Goal: Information Seeking & Learning: Learn about a topic

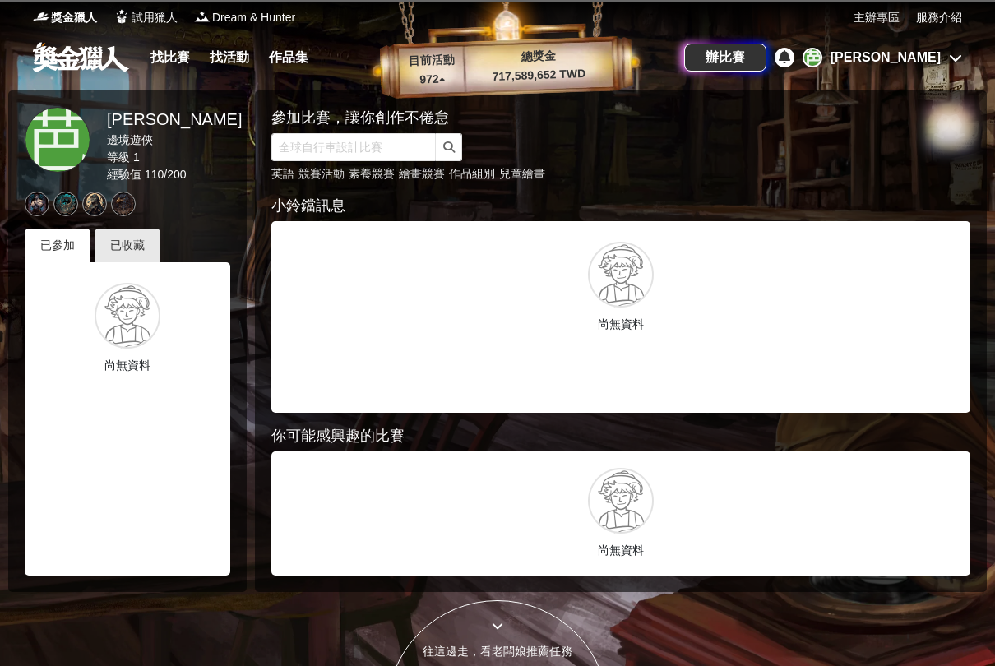
click at [174, 51] on link "找比賽" at bounding box center [170, 57] width 53 height 23
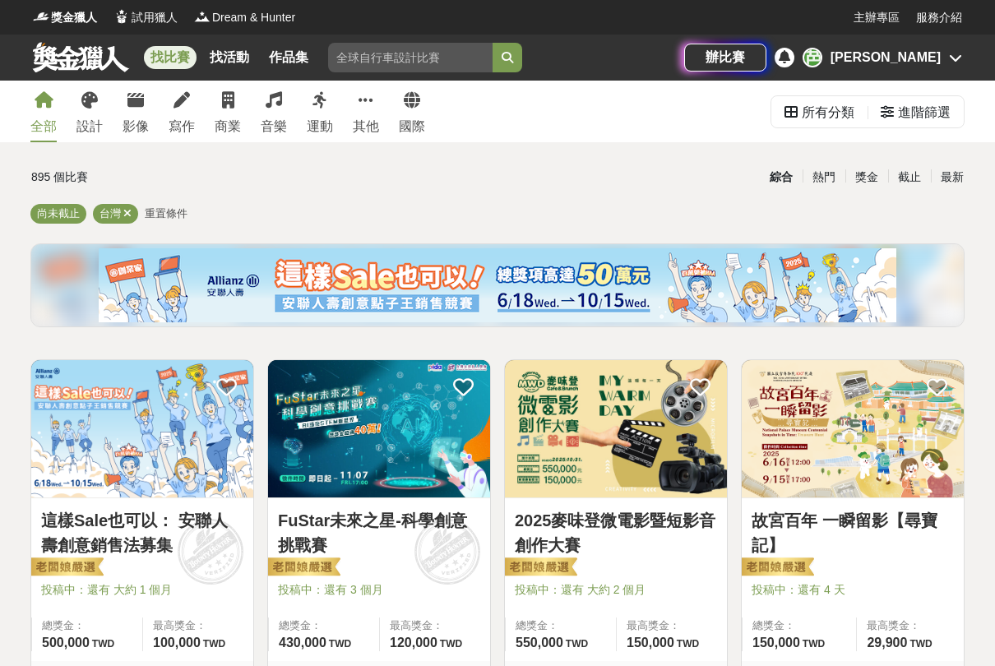
click at [176, 106] on icon at bounding box center [181, 100] width 16 height 16
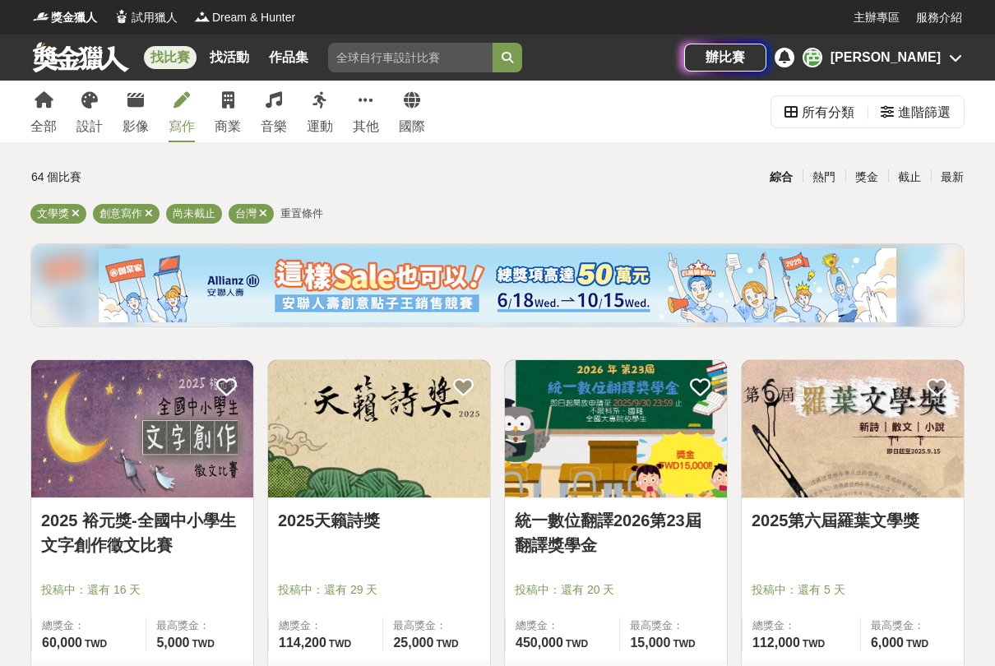
click at [370, 101] on icon at bounding box center [365, 100] width 15 height 16
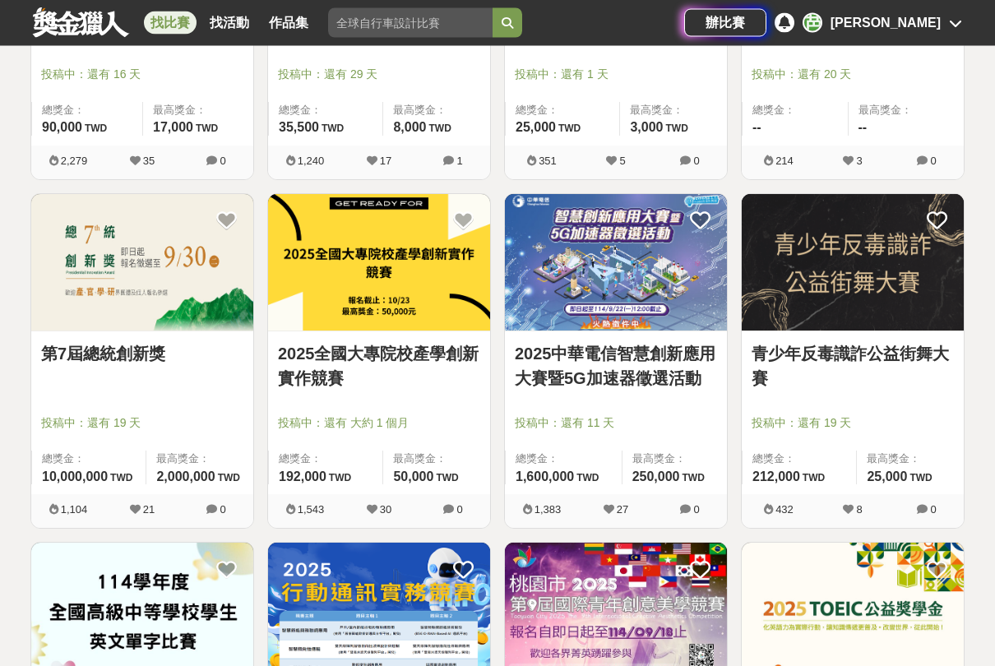
scroll to position [515, 0]
click at [933, 295] on img at bounding box center [852, 262] width 222 height 137
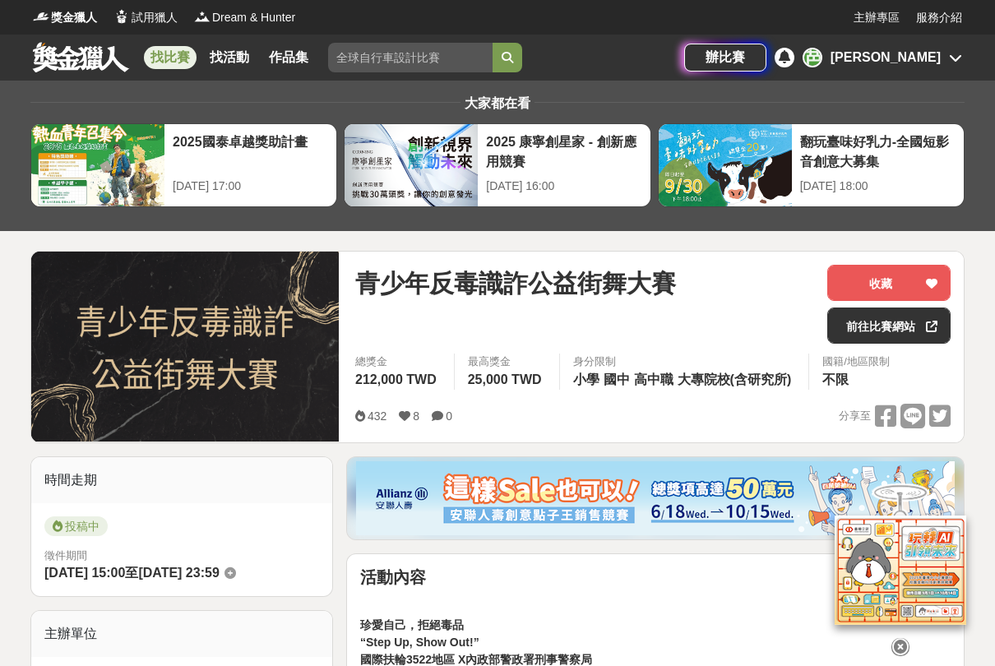
click at [166, 57] on link "找比賽" at bounding box center [170, 57] width 53 height 23
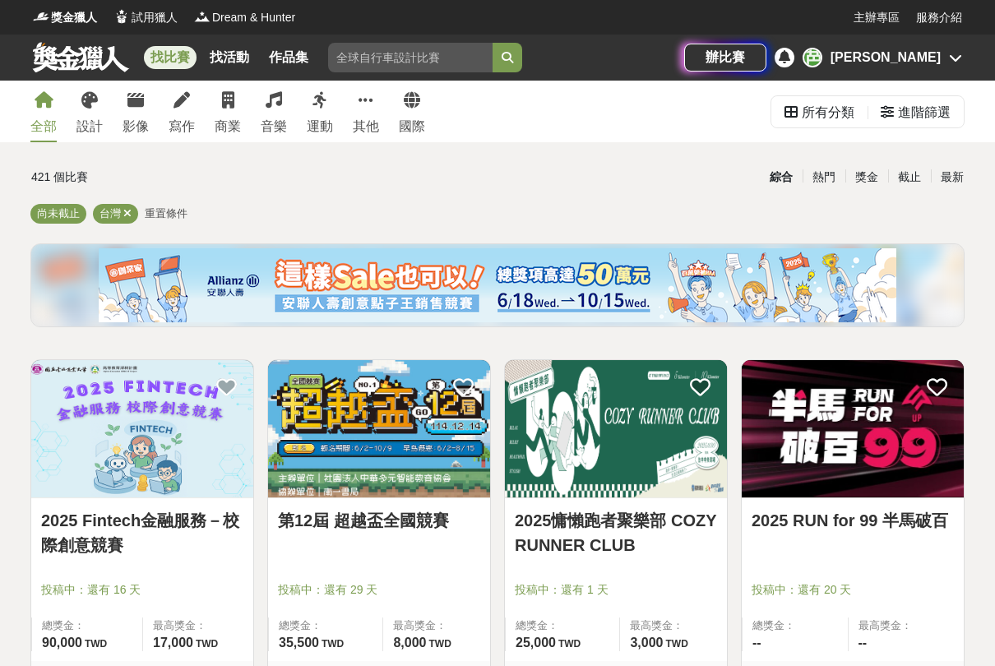
click at [87, 105] on icon at bounding box center [89, 100] width 16 height 16
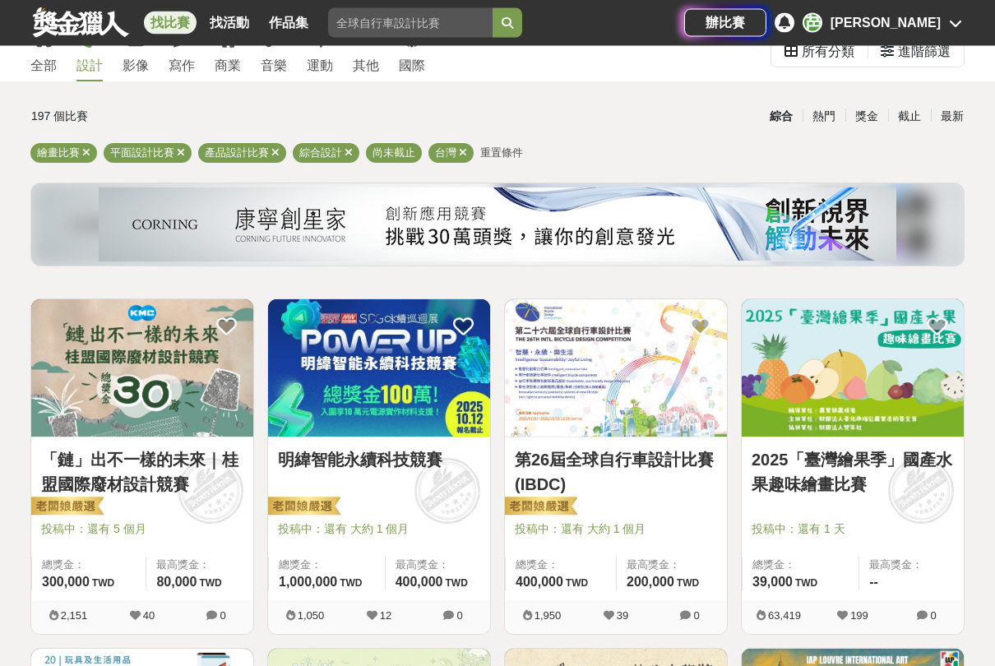
scroll to position [64, 0]
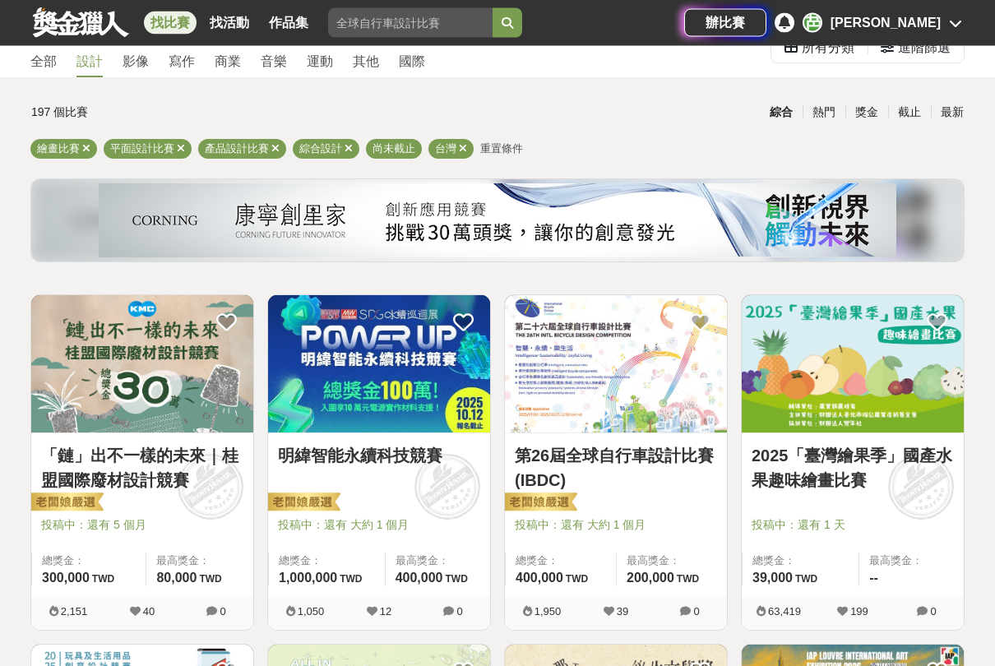
click at [95, 386] on img at bounding box center [142, 364] width 222 height 137
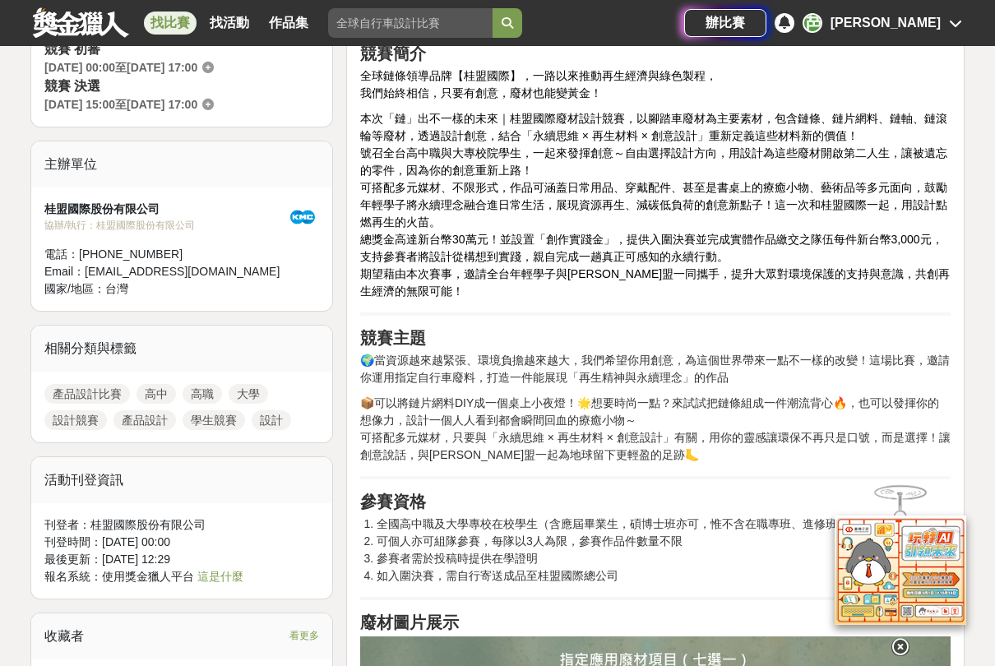
scroll to position [472, 0]
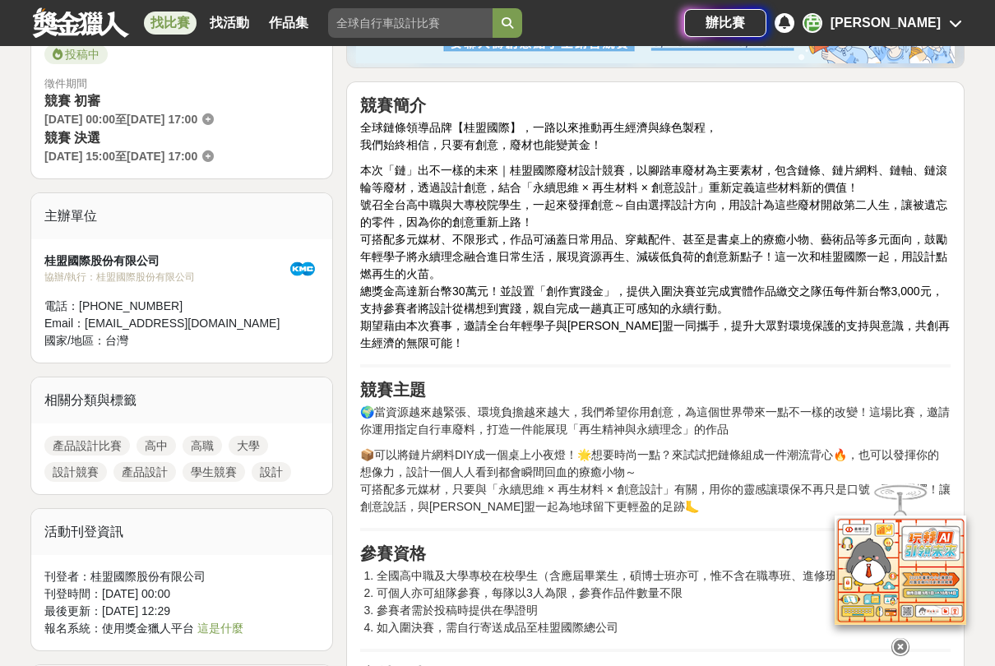
click at [172, 25] on link "找比賽" at bounding box center [170, 23] width 53 height 23
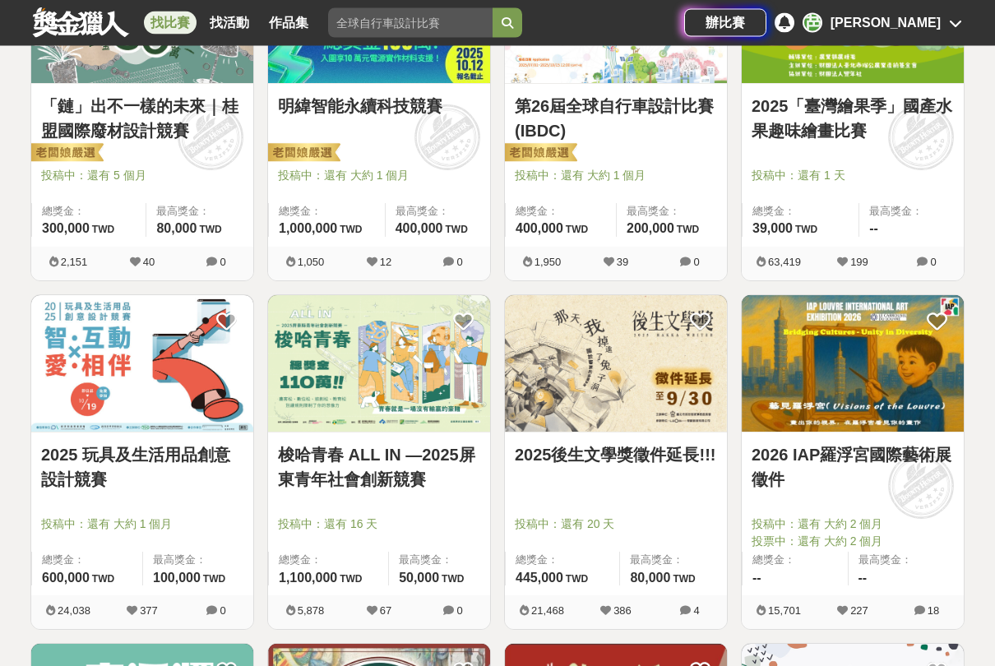
scroll to position [415, 0]
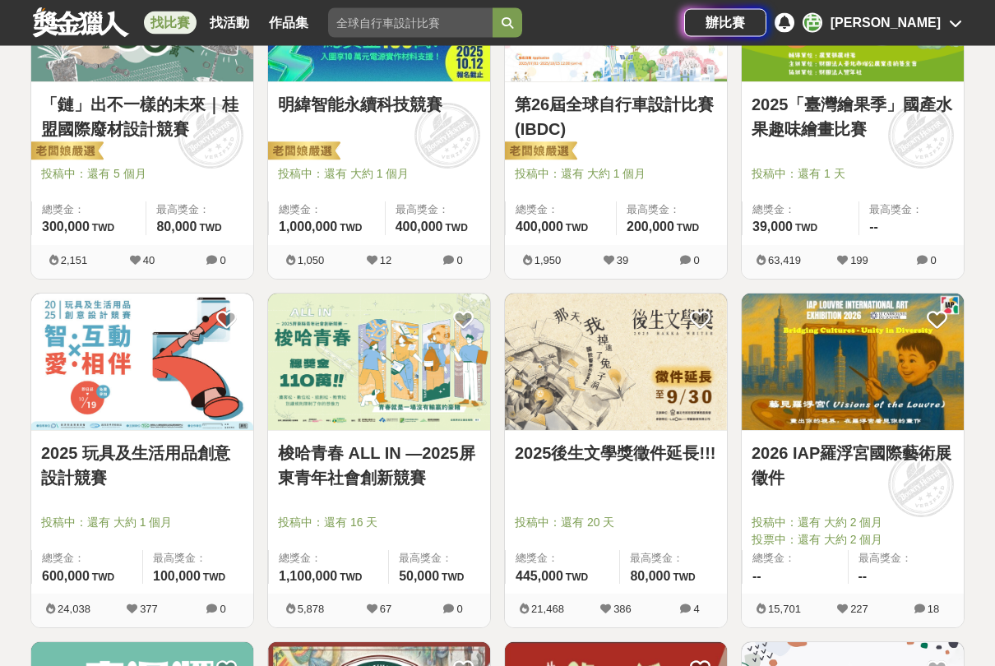
click at [210, 482] on link "2025 玩具及生活用品創意設計競賽" at bounding box center [142, 465] width 202 height 49
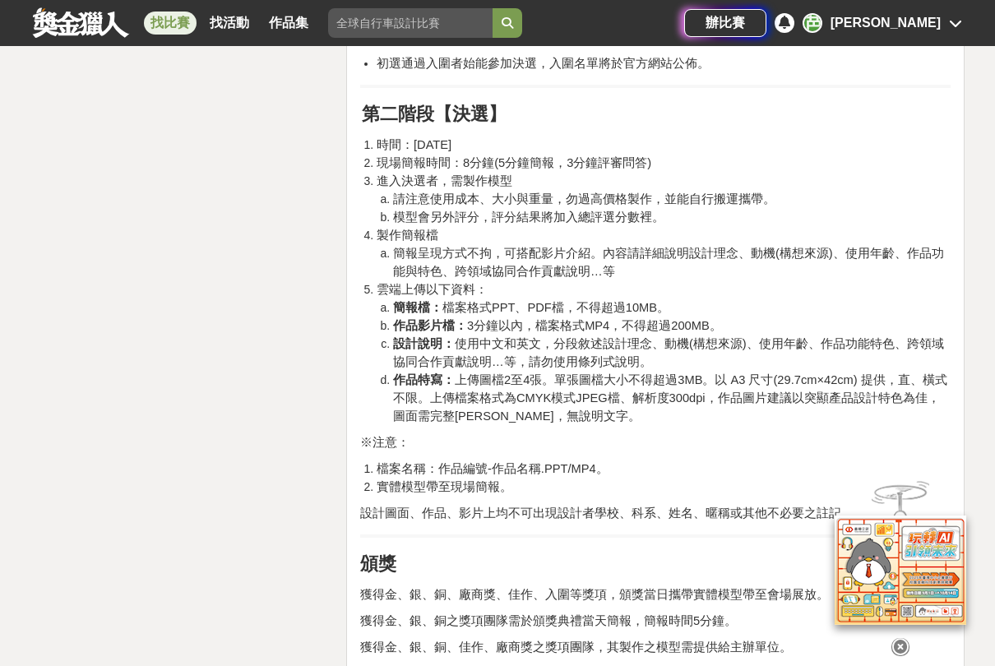
scroll to position [2538, 0]
